Goal: Task Accomplishment & Management: Complete application form

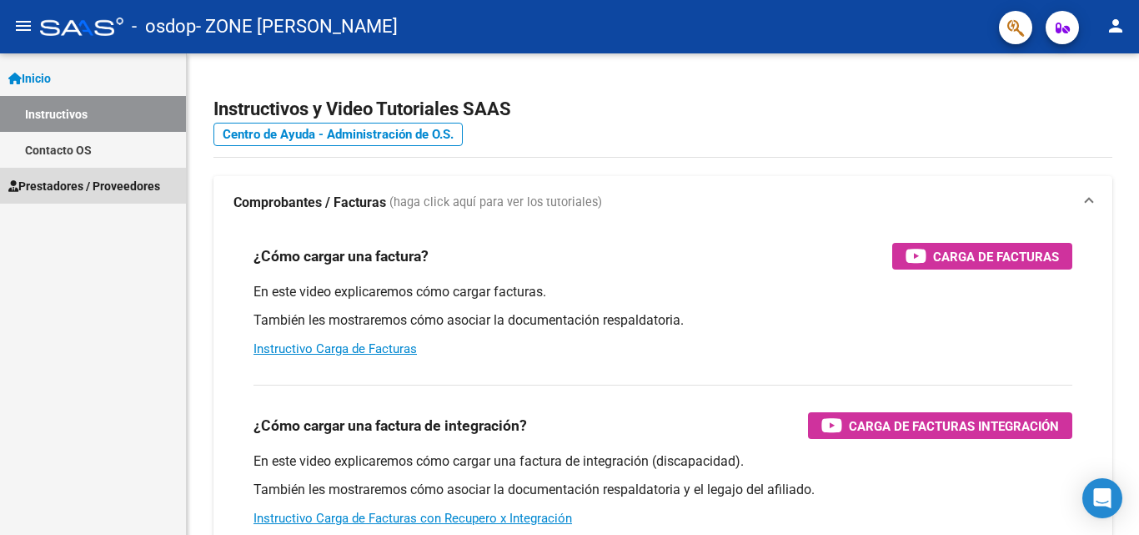
click at [133, 188] on span "Prestadores / Proveedores" at bounding box center [84, 186] width 152 height 18
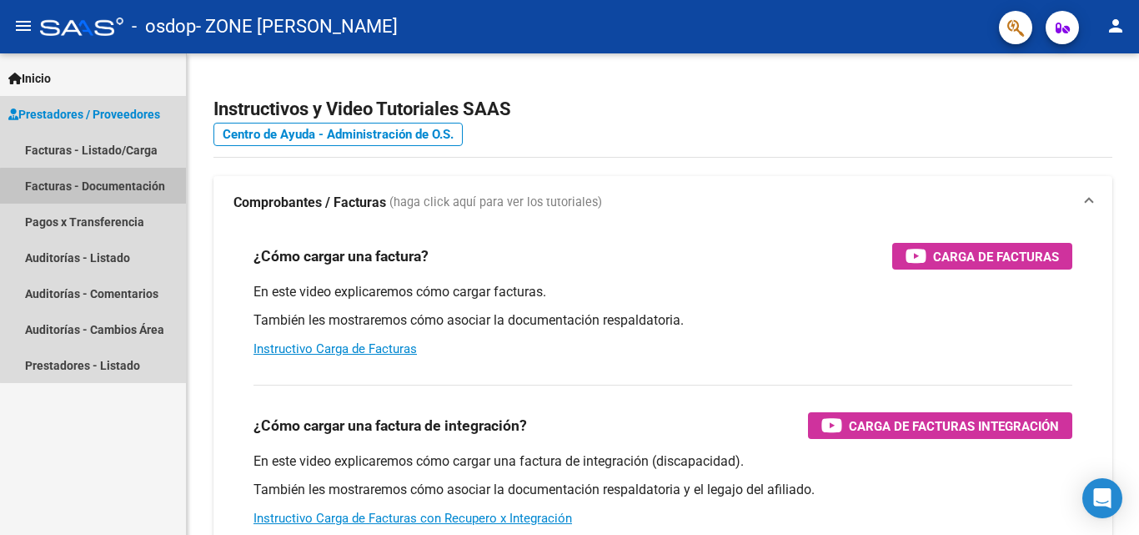
click at [103, 187] on link "Facturas - Documentación" at bounding box center [93, 186] width 186 height 36
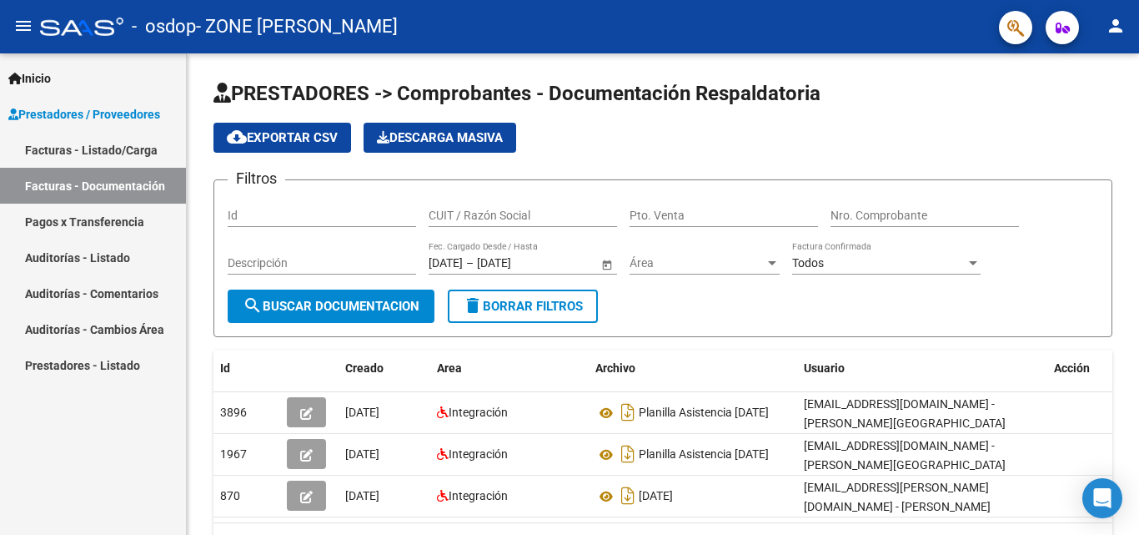
click at [101, 145] on link "Facturas - Listado/Carga" at bounding box center [93, 150] width 186 height 36
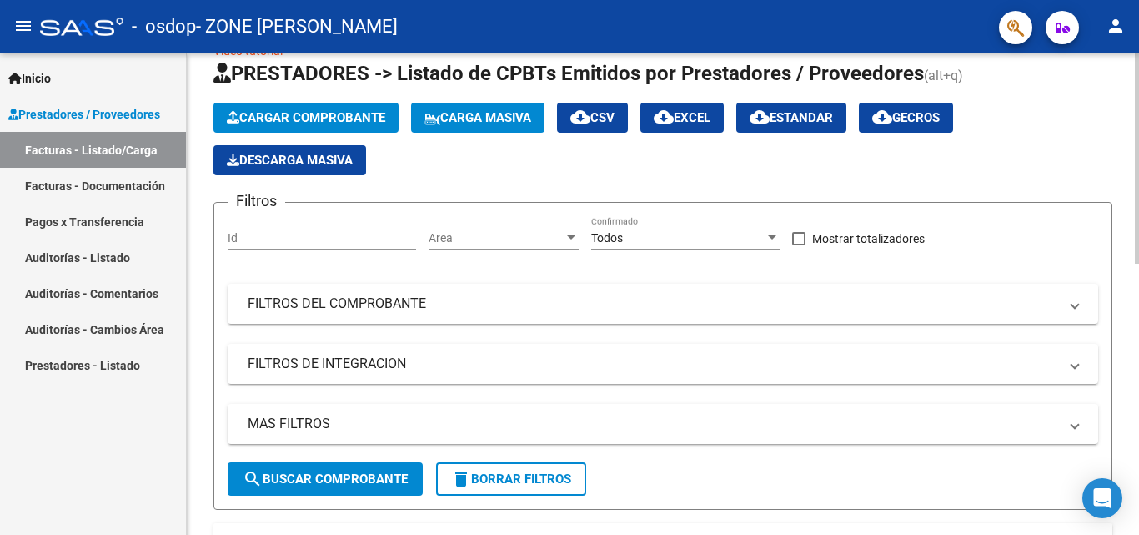
scroll to position [28, 0]
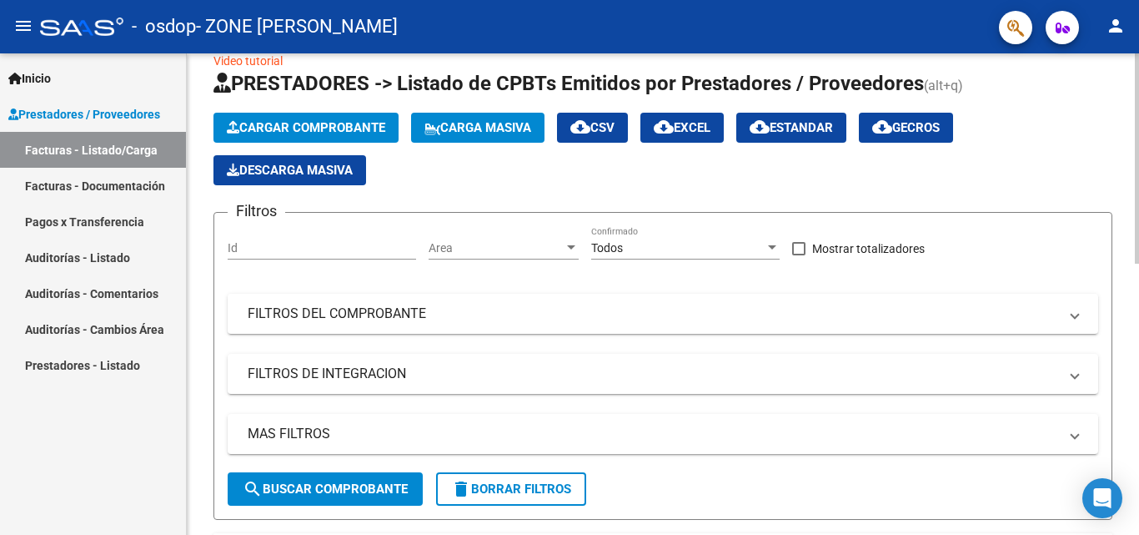
click at [356, 120] on span "Cargar Comprobante" at bounding box center [306, 127] width 158 height 15
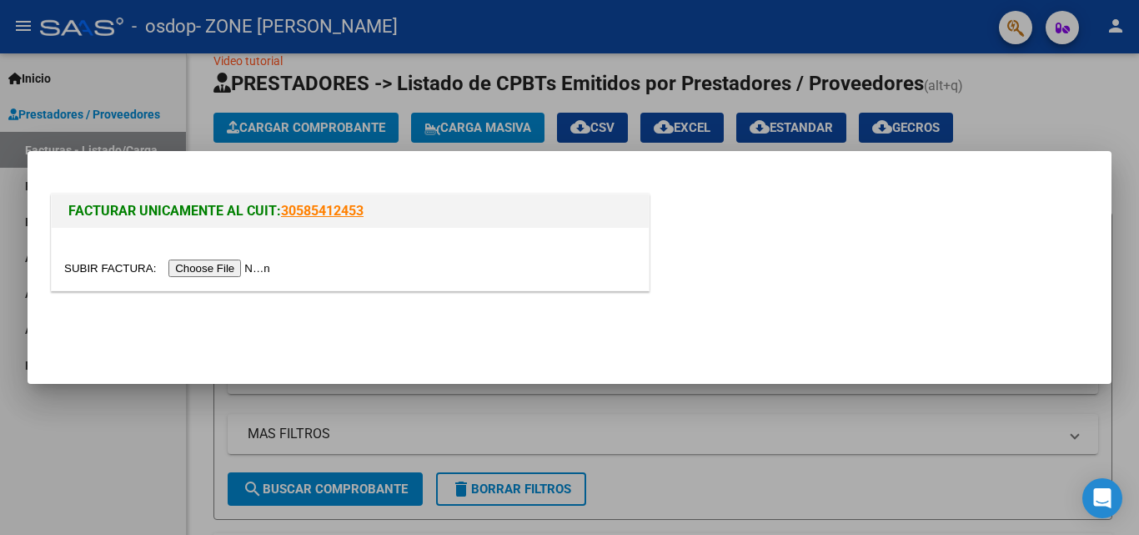
click at [253, 269] on input "file" at bounding box center [169, 268] width 211 height 18
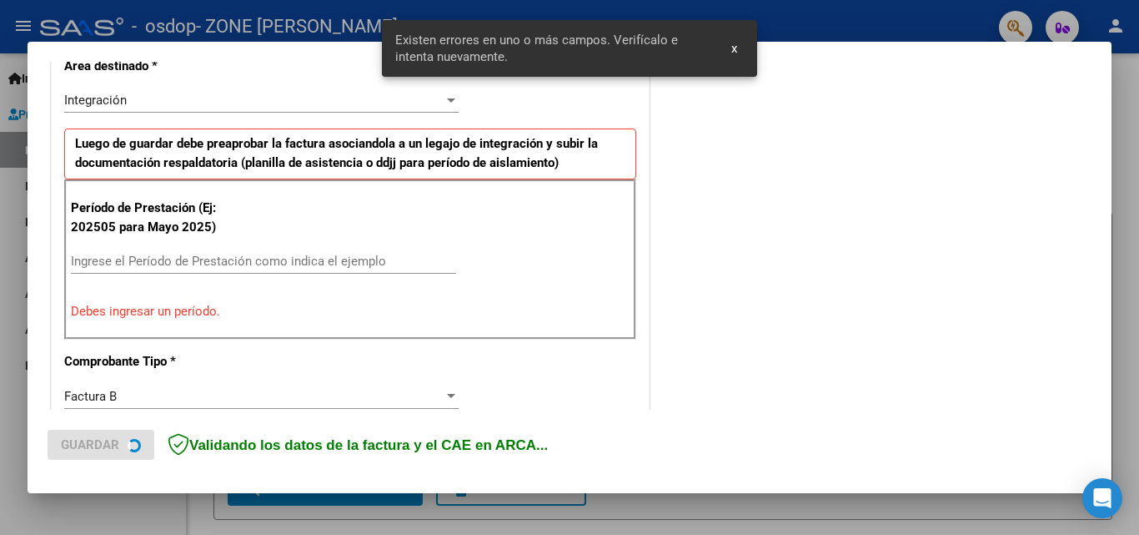
scroll to position [407, 0]
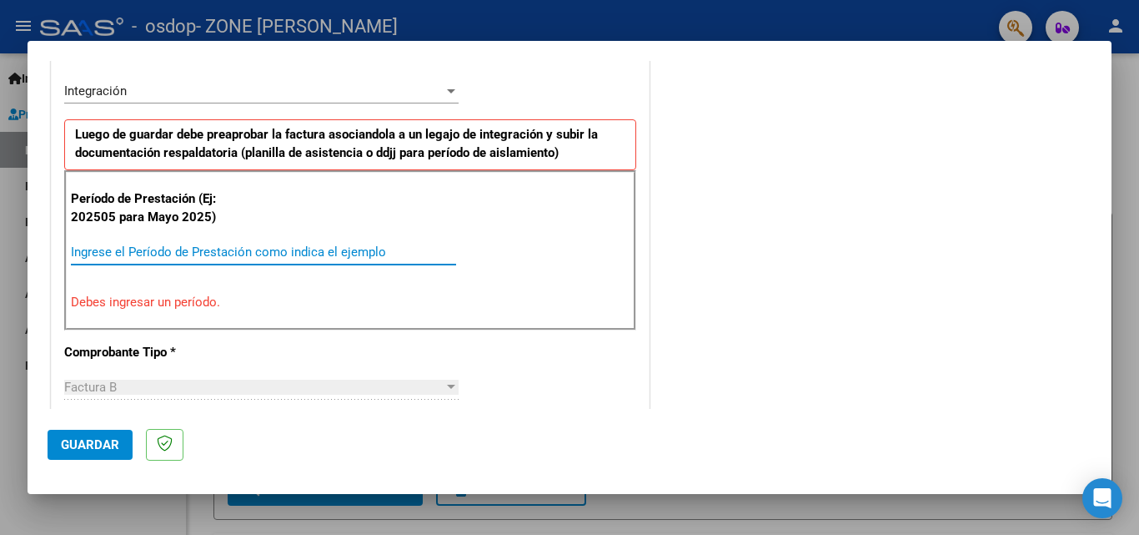
click at [206, 257] on input "Ingrese el Período de Prestación como indica el ejemplo" at bounding box center [263, 251] width 385 height 15
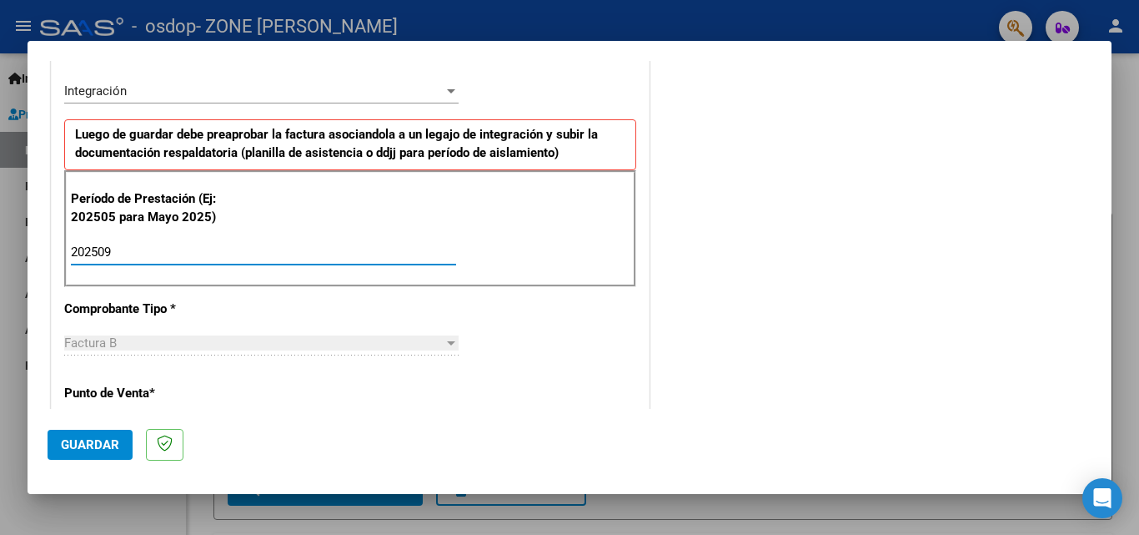
type input "202509"
click at [608, 344] on div "CUIT * 27-29421315-0 Ingresar CUIT ANALISIS PRESTADOR ZONE [PERSON_NAME] Area d…" at bounding box center [350, 489] width 597 height 1255
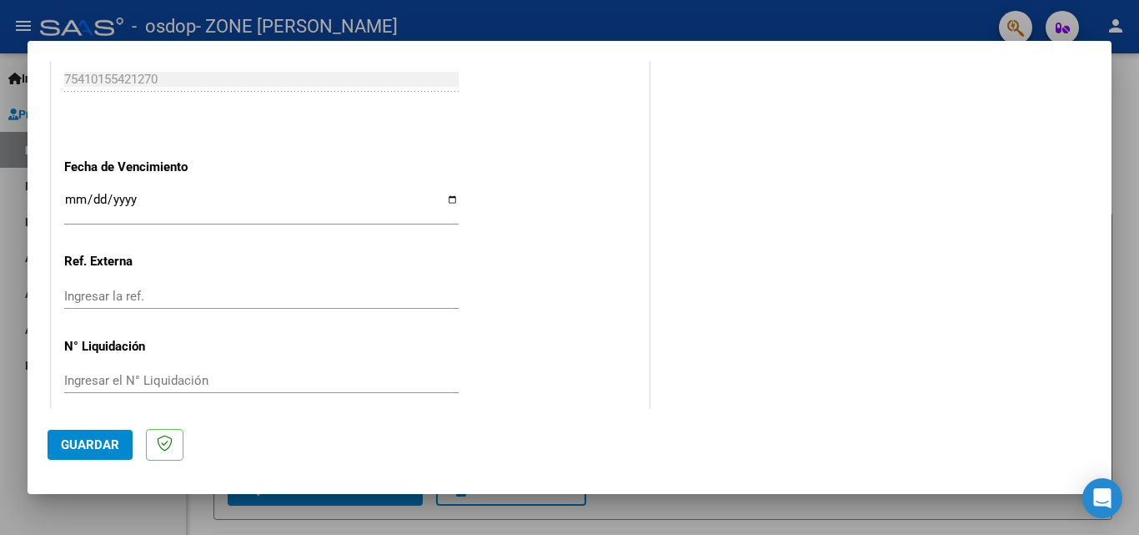
scroll to position [1112, 0]
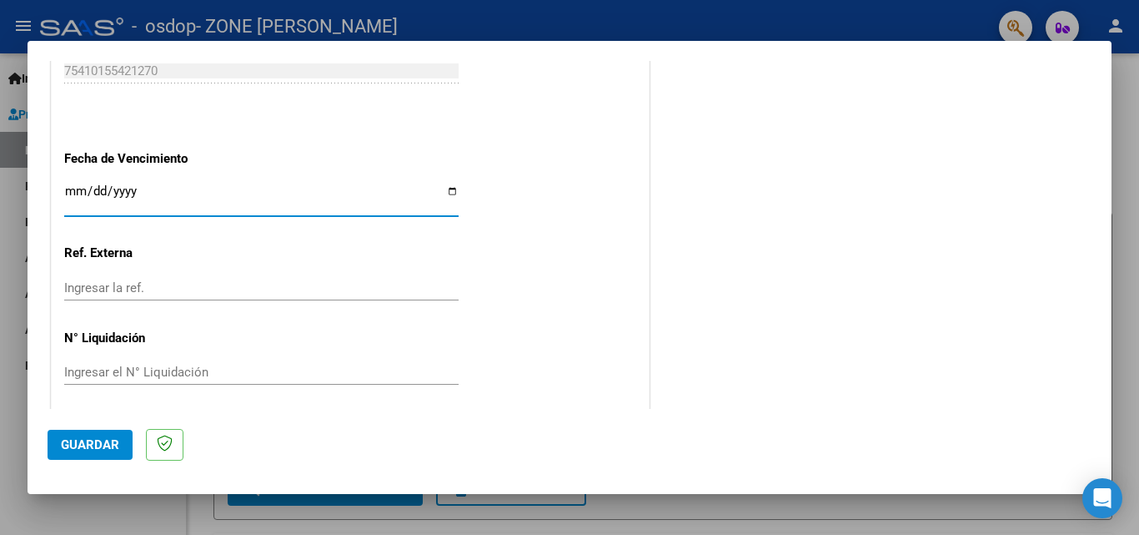
click at [440, 193] on input "Ingresar la fecha" at bounding box center [261, 197] width 394 height 27
click at [452, 189] on input "Ingresar la fecha" at bounding box center [261, 197] width 394 height 27
type input "[DATE]"
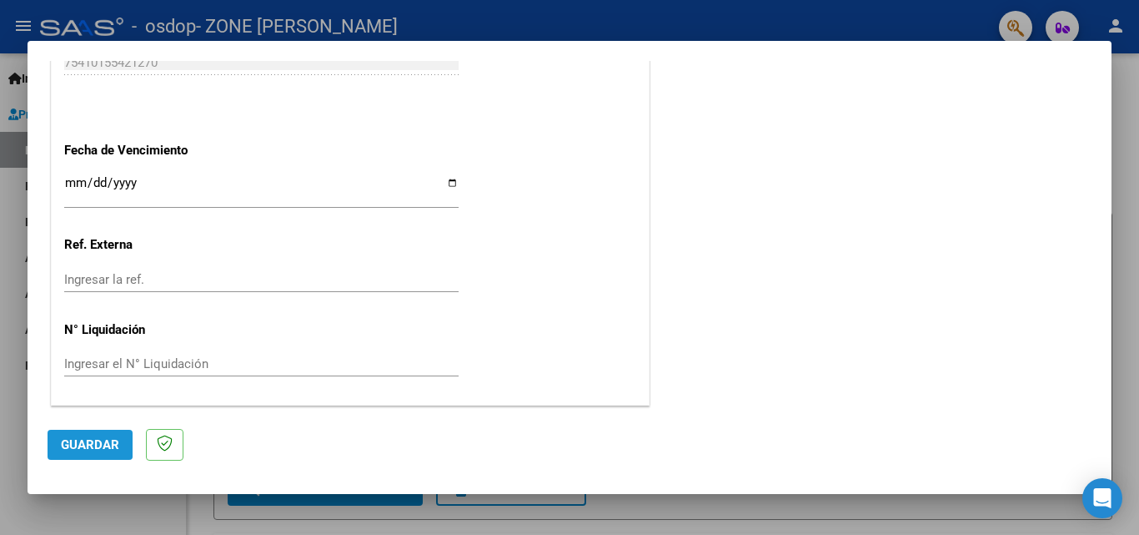
click at [89, 441] on span "Guardar" at bounding box center [90, 444] width 58 height 15
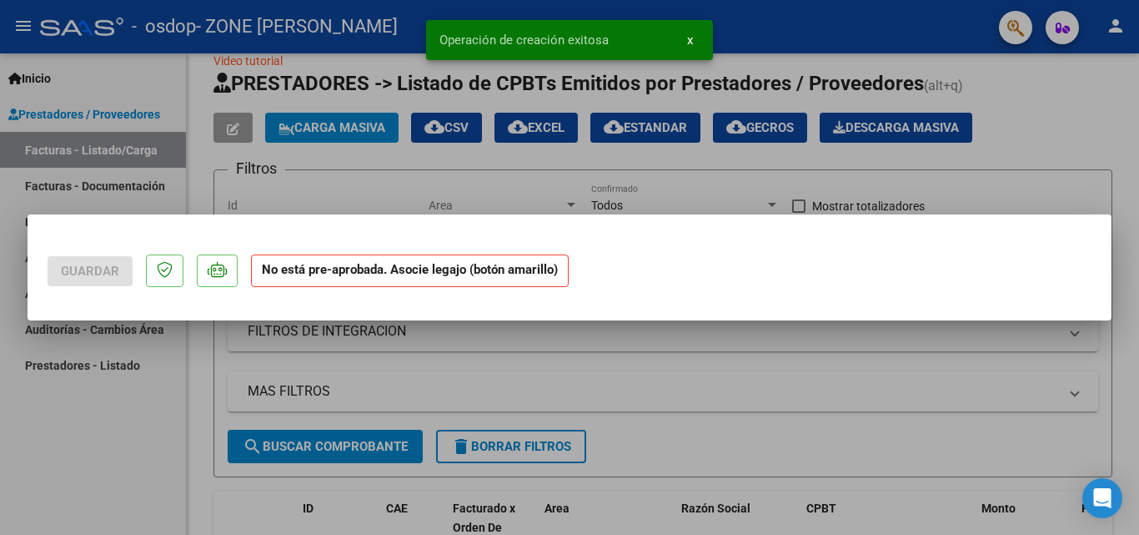
scroll to position [0, 0]
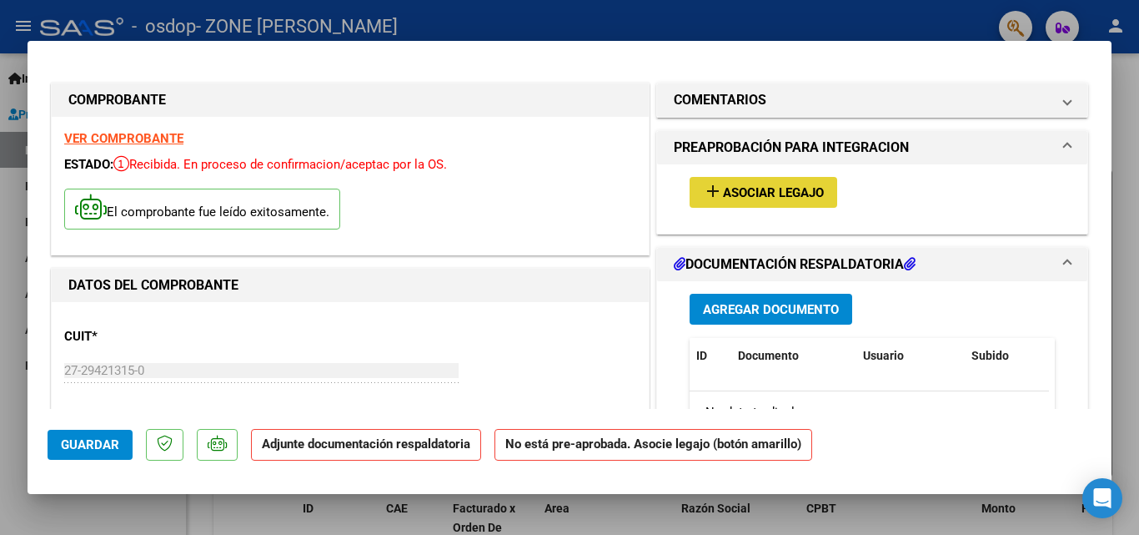
click at [723, 193] on span "Asociar Legajo" at bounding box center [773, 192] width 101 height 15
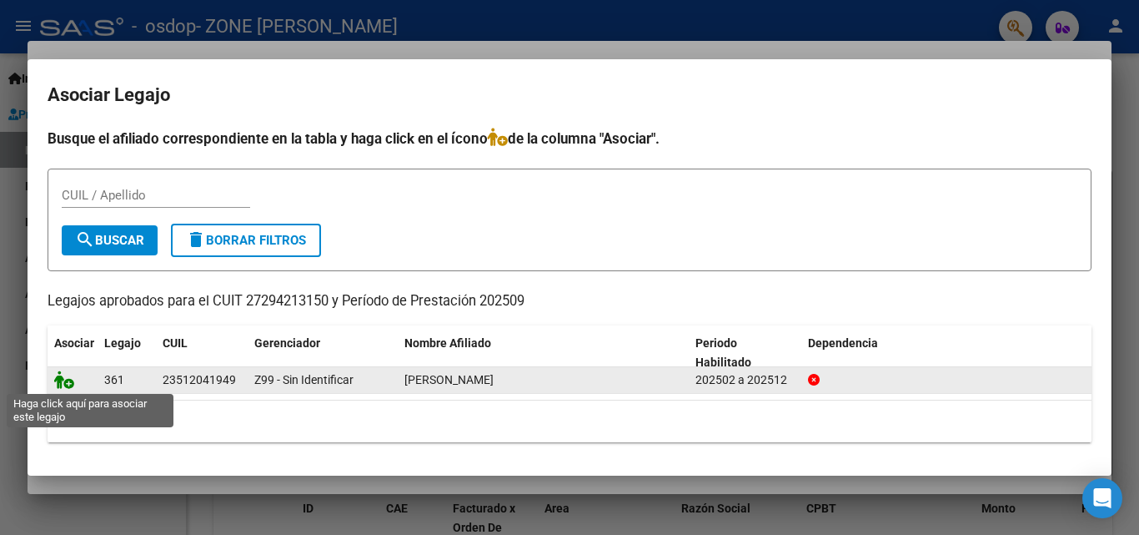
click at [68, 384] on icon at bounding box center [64, 379] width 20 height 18
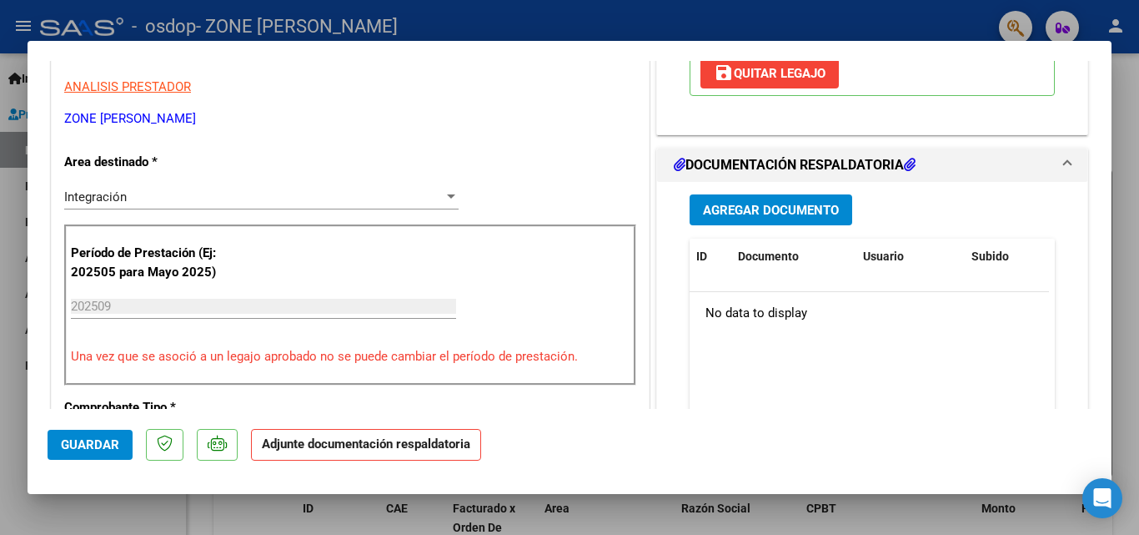
scroll to position [349, 0]
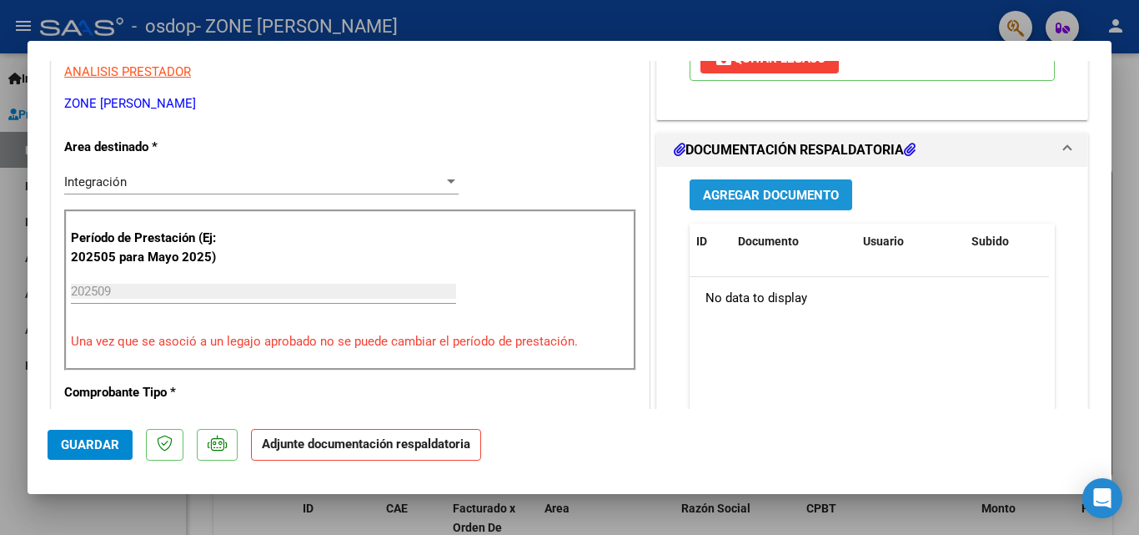
click at [829, 193] on span "Agregar Documento" at bounding box center [771, 195] width 136 height 15
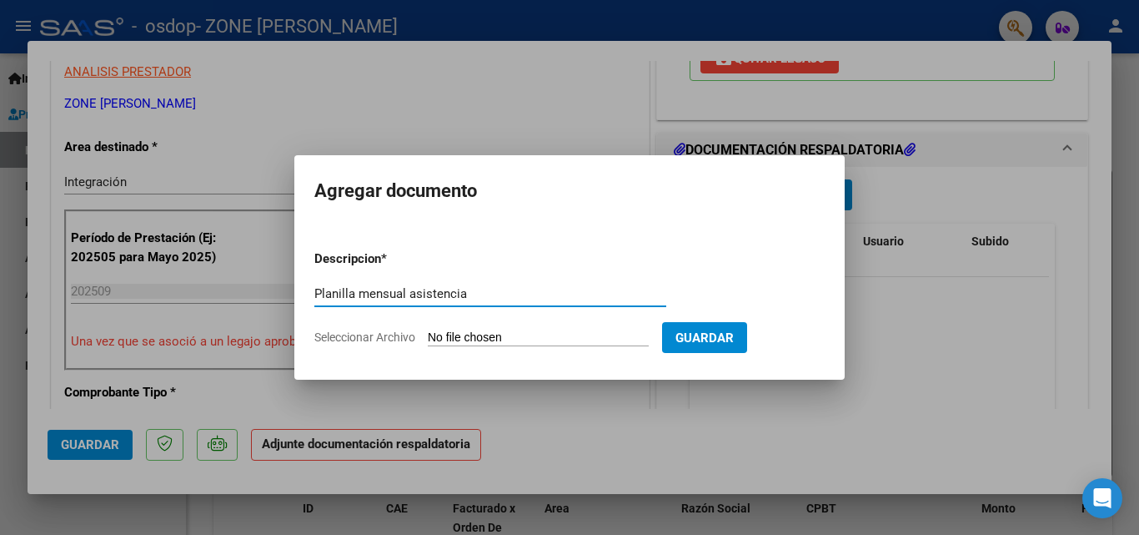
type input "Planilla mensual asistencia"
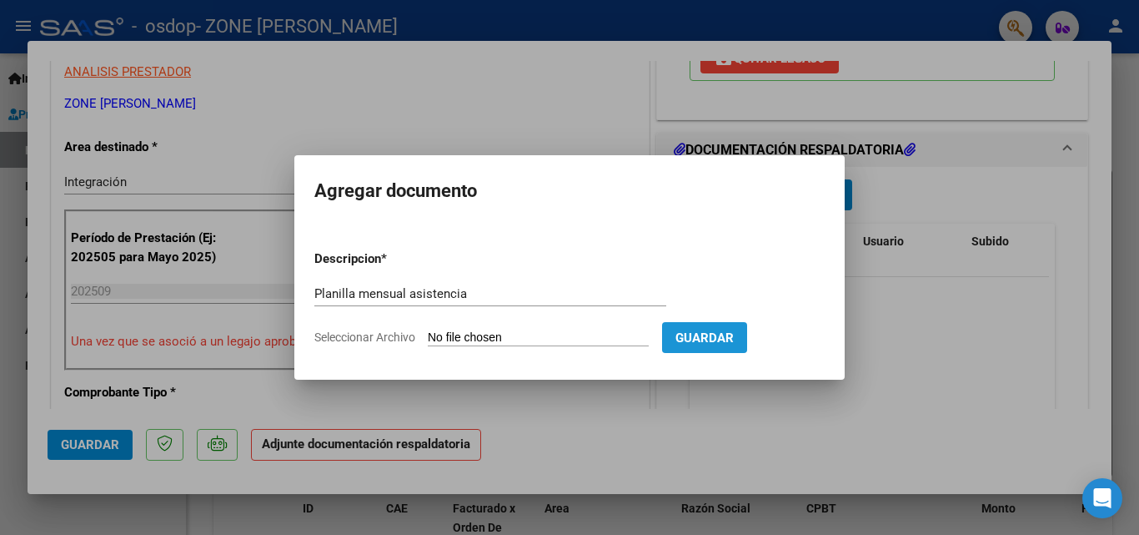
click at [705, 334] on span "Guardar" at bounding box center [704, 337] width 58 height 15
click at [477, 337] on input "Seleccionar Archivo" at bounding box center [538, 338] width 221 height 16
click at [537, 339] on input "Seleccionar Archivo" at bounding box center [538, 338] width 221 height 16
type input "C:\fakepath\OSDOP - Vicentin L - Asistencia 09 25.pdf"
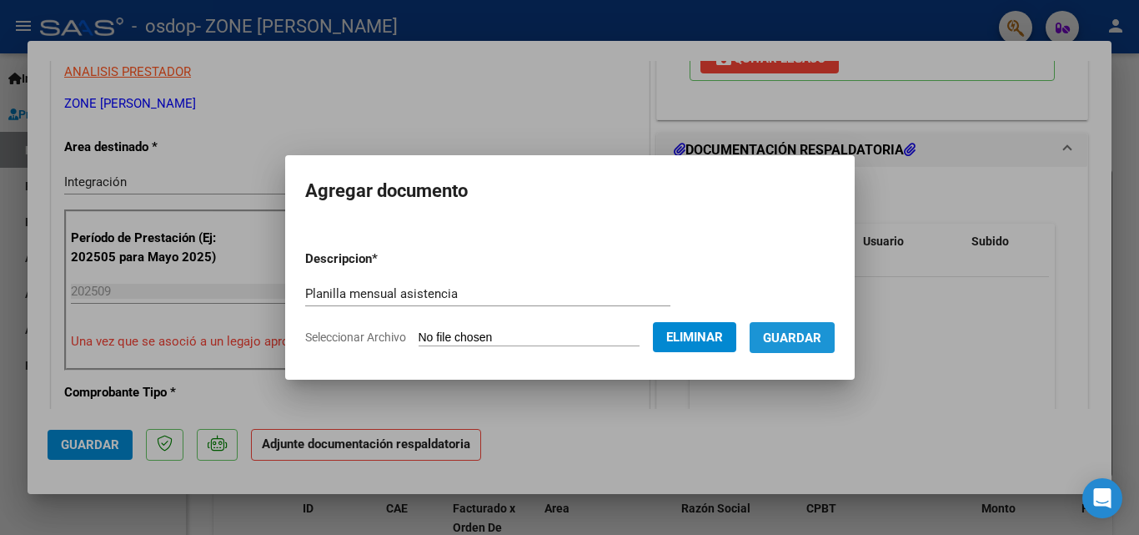
click at [793, 340] on span "Guardar" at bounding box center [792, 337] width 58 height 15
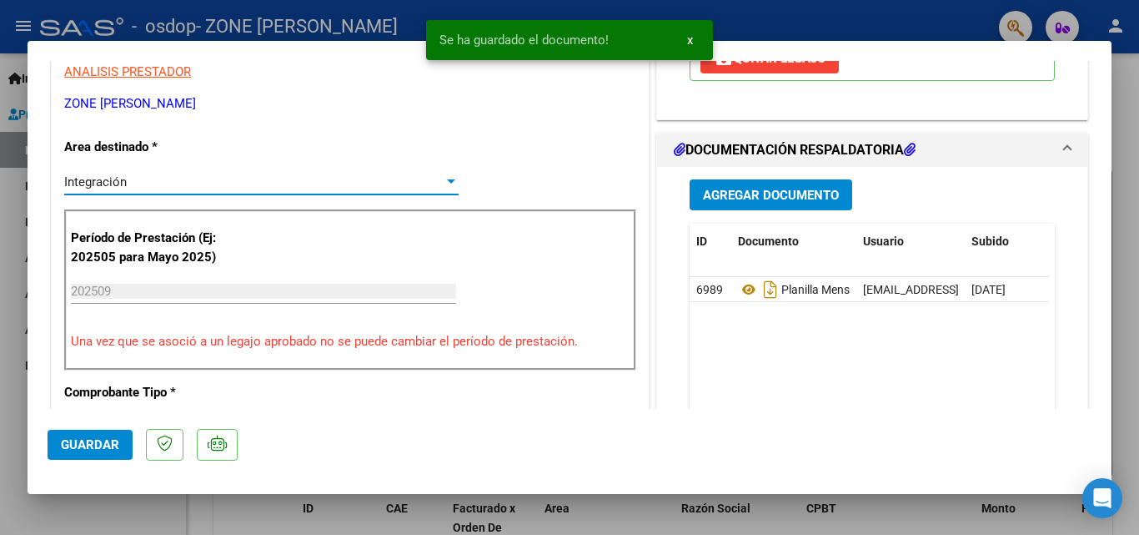
click at [447, 183] on div at bounding box center [451, 181] width 8 height 4
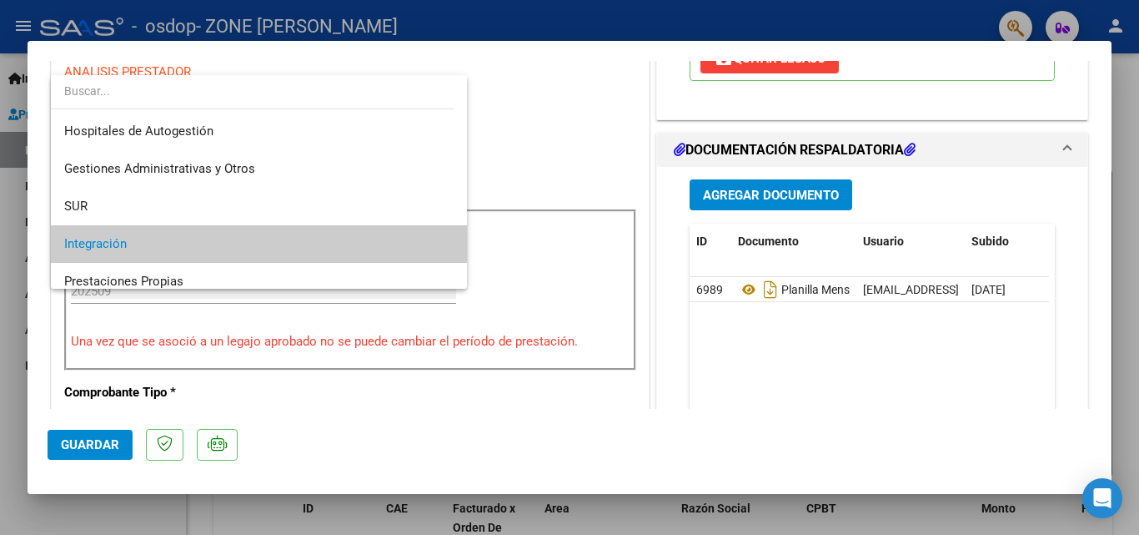
scroll to position [63, 0]
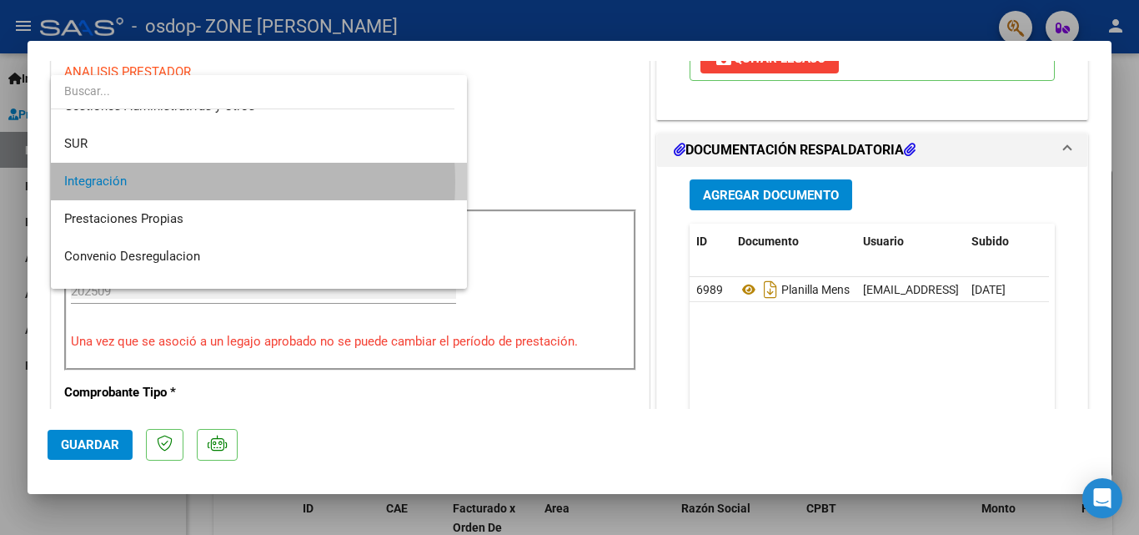
click at [166, 182] on span "Integración" at bounding box center [258, 182] width 389 height 38
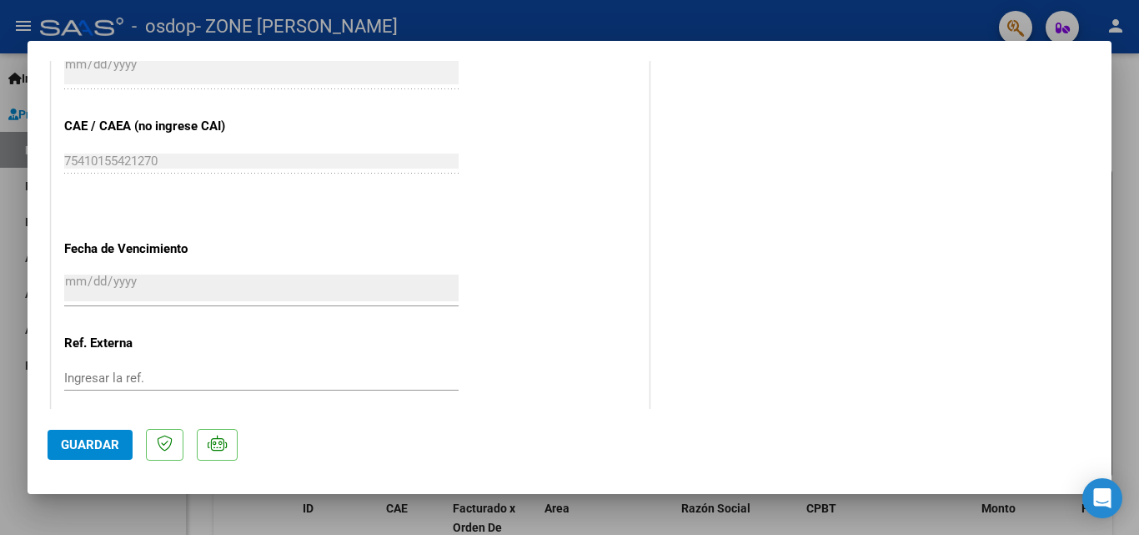
scroll to position [1145, 0]
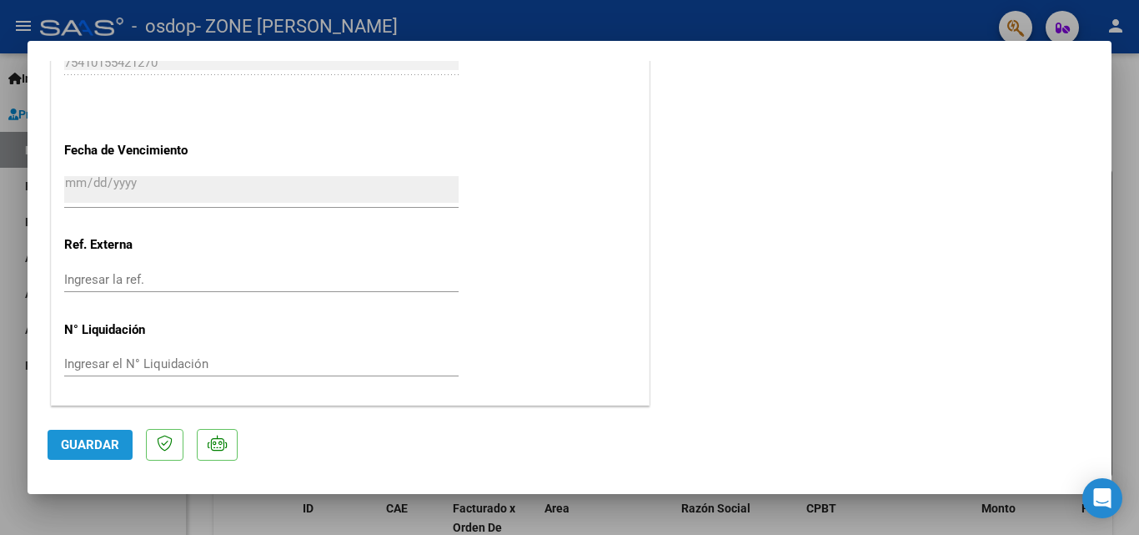
click at [115, 442] on span "Guardar" at bounding box center [90, 444] width 58 height 15
click at [75, 447] on span "Guardar" at bounding box center [90, 444] width 58 height 15
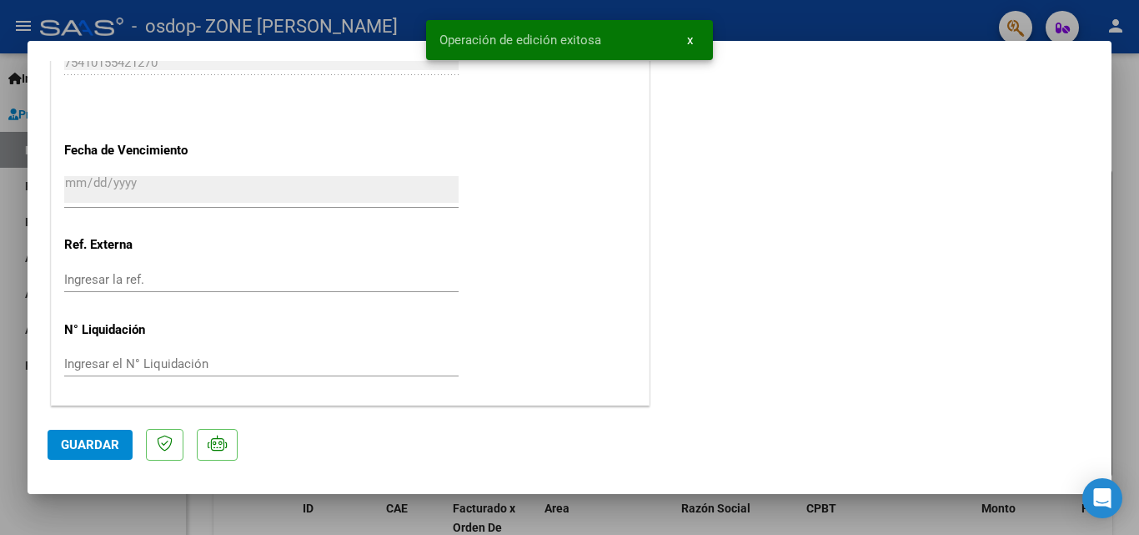
click at [1129, 155] on div at bounding box center [569, 267] width 1139 height 535
type input "$ 0,00"
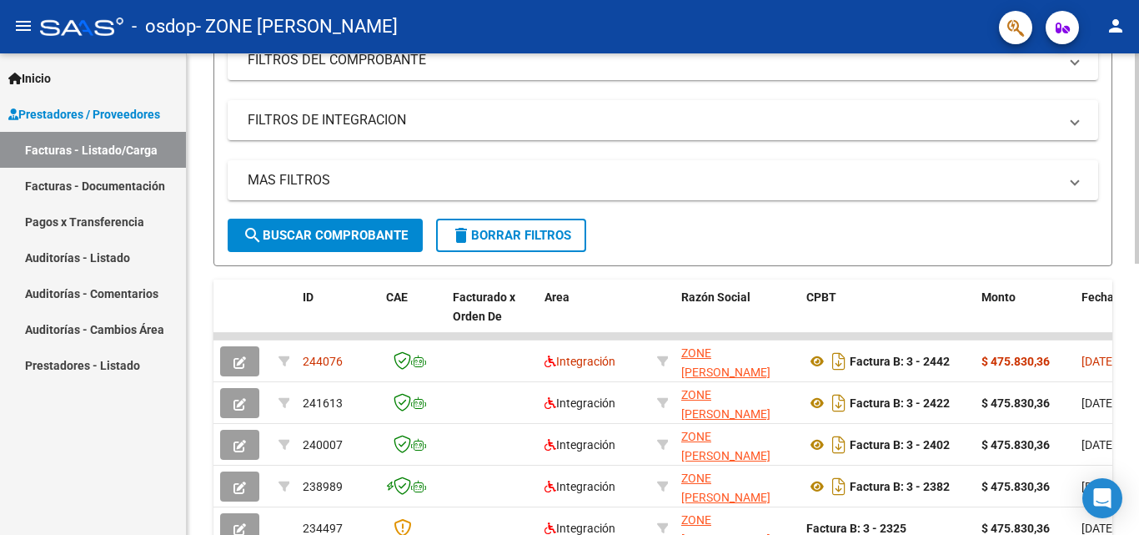
scroll to position [284, 0]
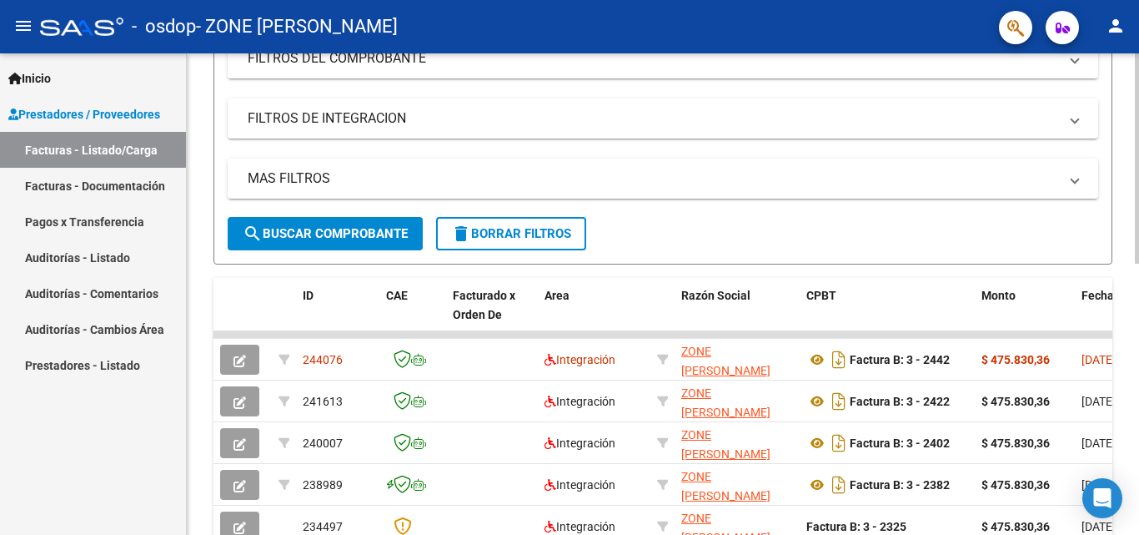
click at [1133, 207] on div "Video tutorial PRESTADORES -> Listado de CPBTs Emitidos por Prestadores / Prove…" at bounding box center [665, 313] width 956 height 1087
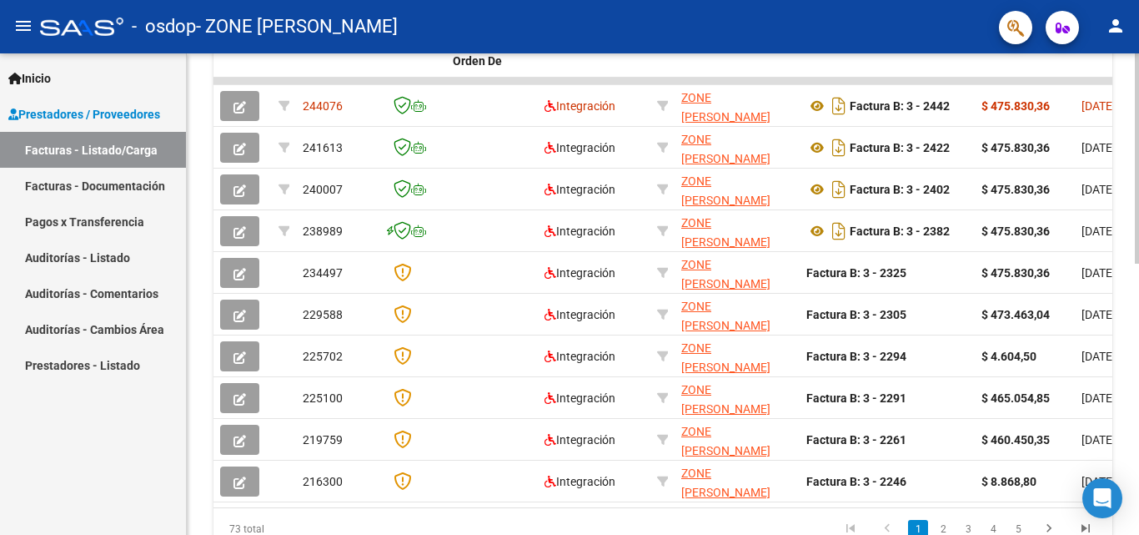
scroll to position [539, 0]
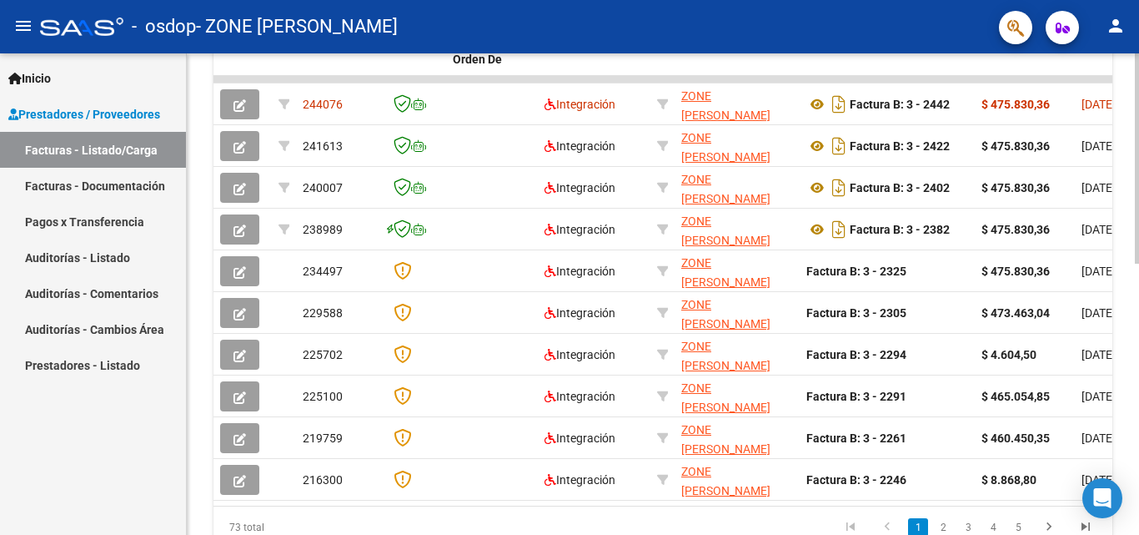
click at [1135, 372] on div at bounding box center [1137, 399] width 4 height 210
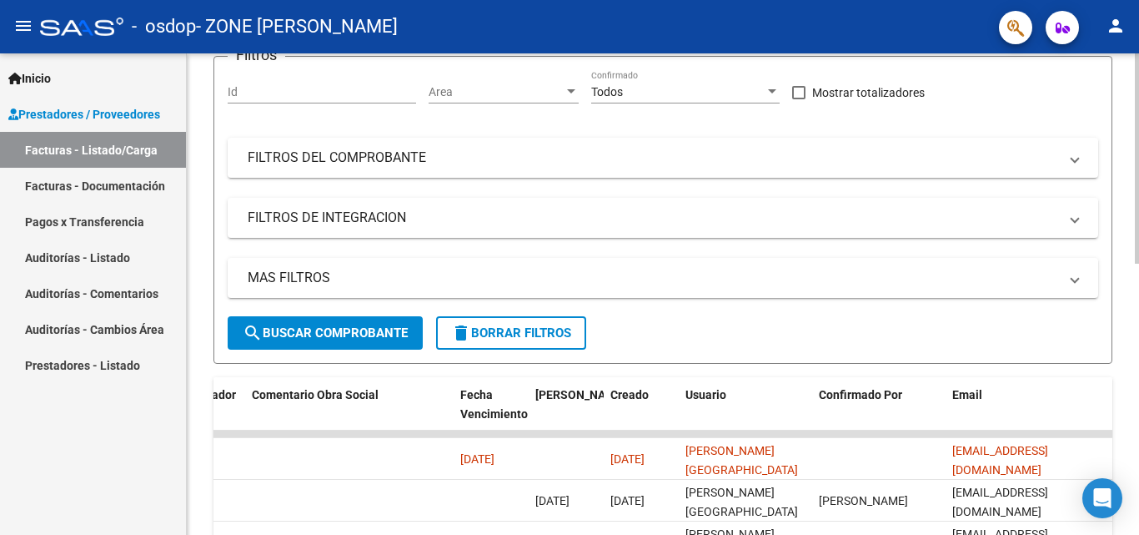
scroll to position [0, 0]
